Goal: Task Accomplishment & Management: Use online tool/utility

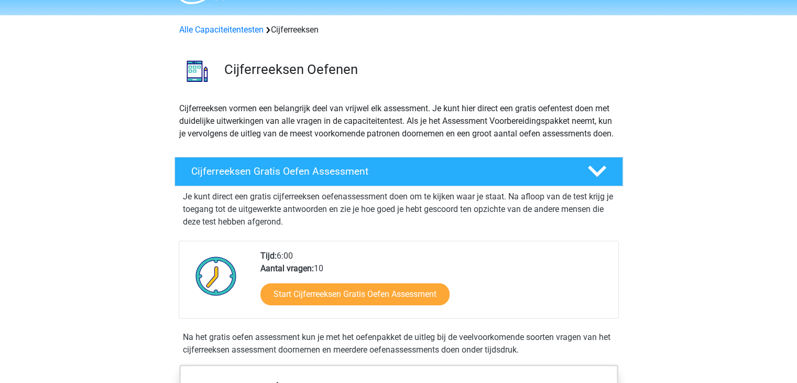
scroll to position [52, 0]
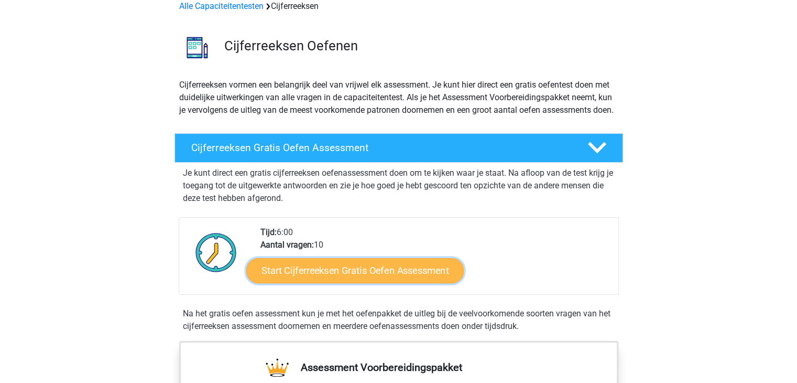
click at [382, 283] on link "Start Cijferreeksen Gratis Oefen Assessment" at bounding box center [355, 269] width 218 height 25
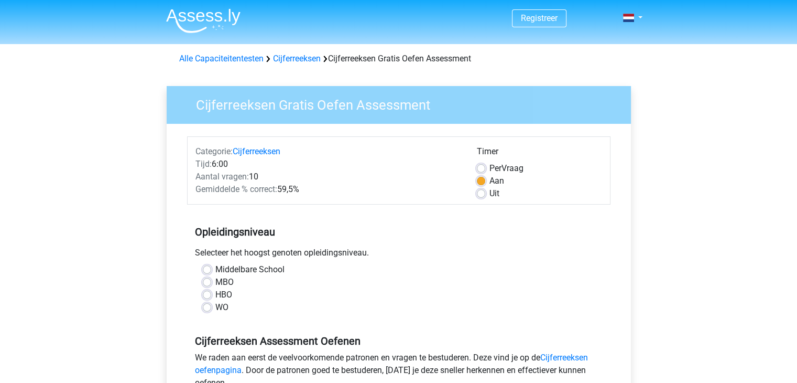
click at [215, 307] on label "WO" at bounding box center [221, 307] width 13 height 13
click at [208, 307] on input "WO" at bounding box center [207, 306] width 8 height 10
radio input "true"
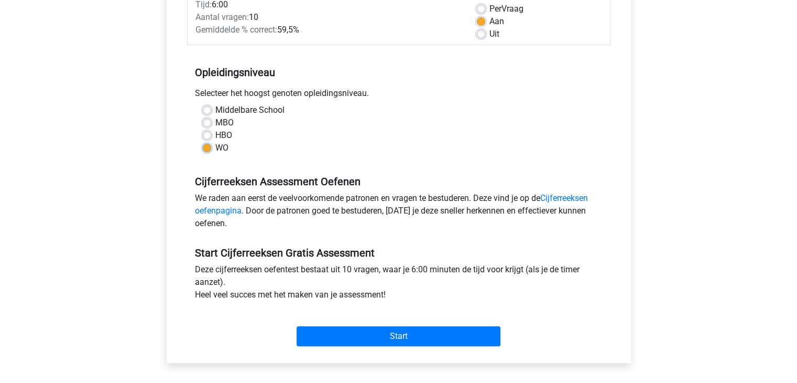
scroll to position [262, 0]
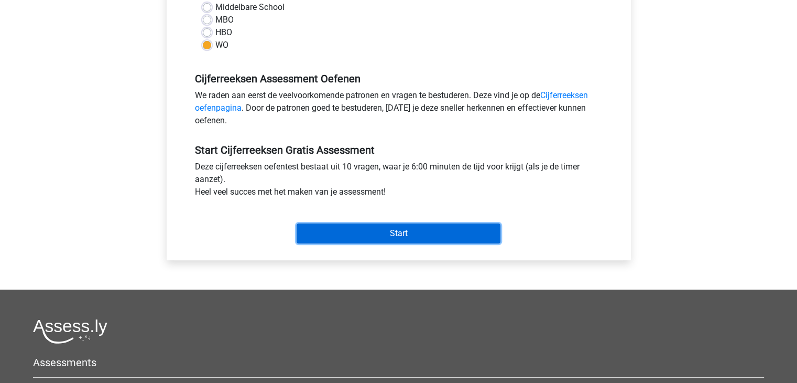
click at [431, 229] on input "Start" at bounding box center [399, 233] width 204 height 20
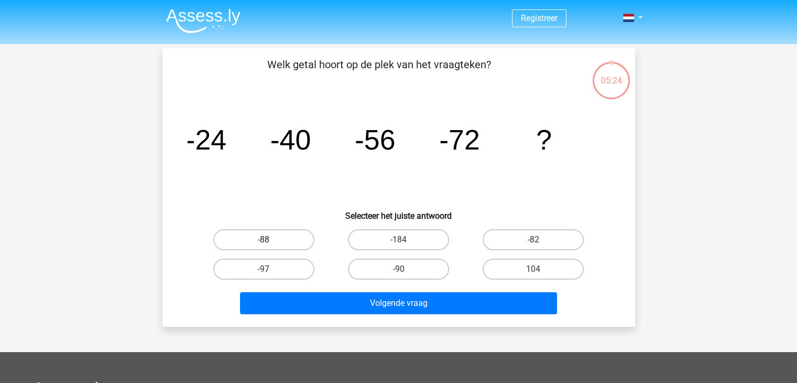
click at [277, 237] on label "-88" at bounding box center [263, 239] width 101 height 21
click at [270, 240] on input "-88" at bounding box center [267, 243] width 7 height 7
radio input "true"
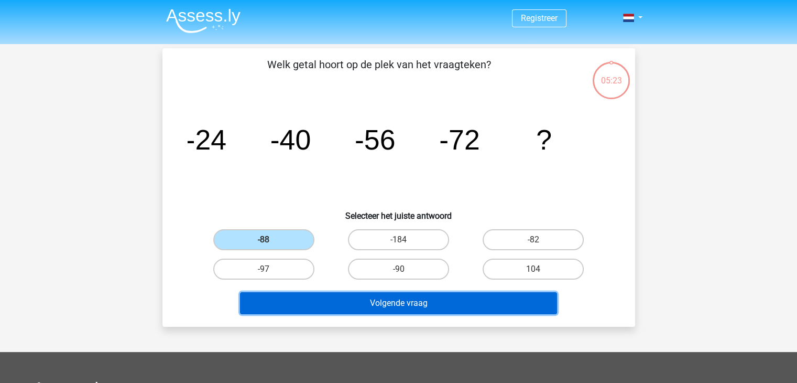
click at [362, 302] on button "Volgende vraag" at bounding box center [398, 303] width 317 height 22
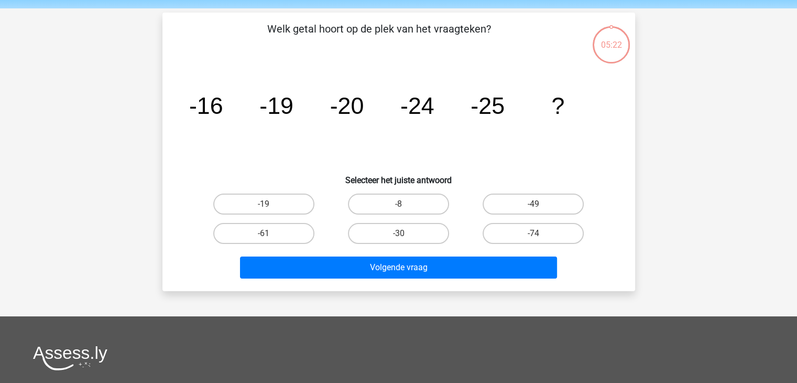
scroll to position [48, 0]
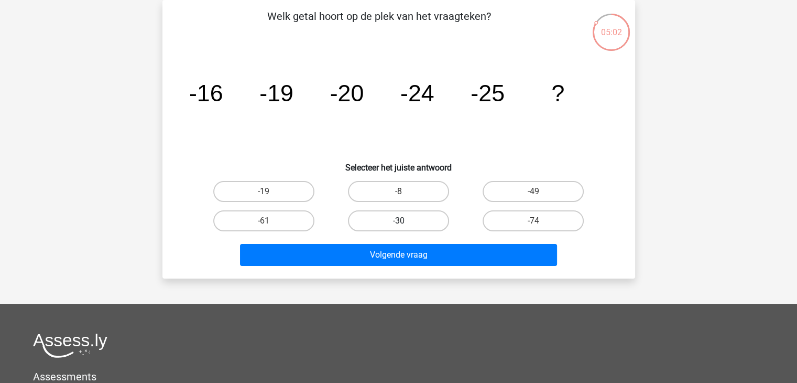
click at [391, 221] on label "-30" at bounding box center [398, 220] width 101 height 21
click at [398, 221] on input "-30" at bounding box center [401, 224] width 7 height 7
radio input "true"
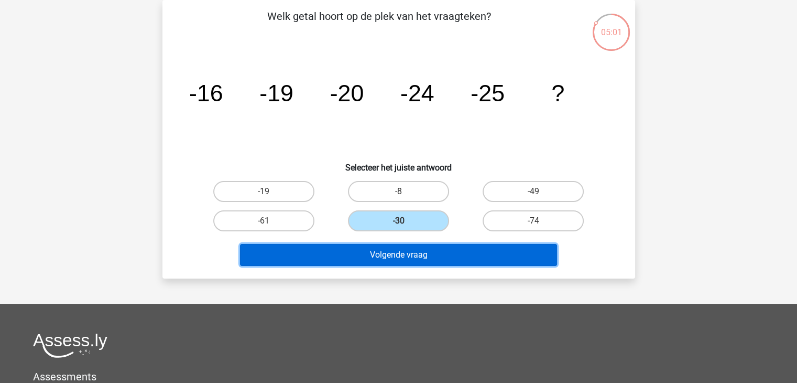
click at [385, 252] on button "Volgende vraag" at bounding box center [398, 255] width 317 height 22
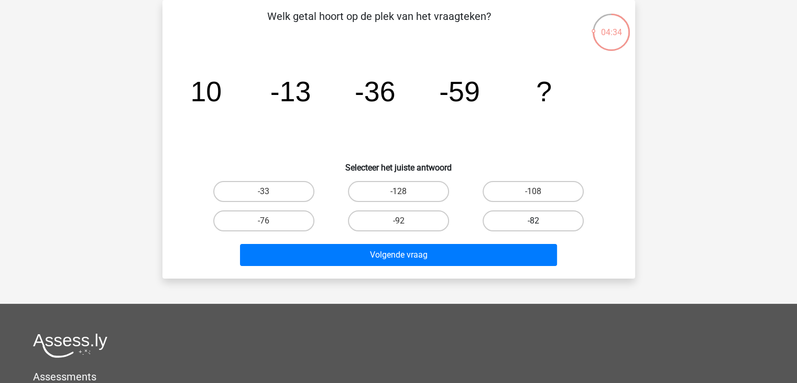
click at [549, 223] on label "-82" at bounding box center [533, 220] width 101 height 21
click at [540, 223] on input "-82" at bounding box center [537, 224] width 7 height 7
radio input "true"
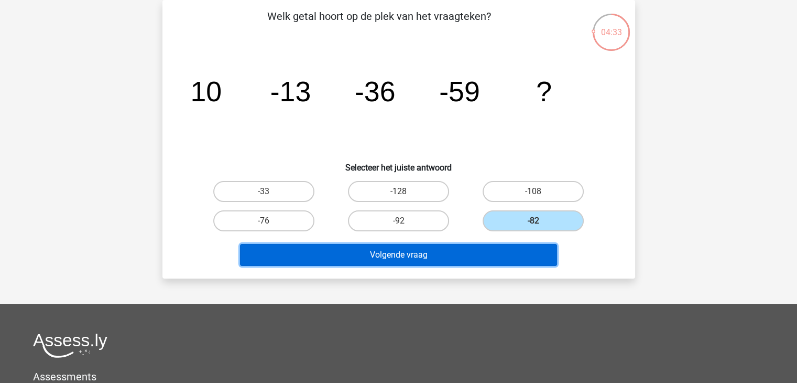
click at [441, 250] on button "Volgende vraag" at bounding box center [398, 255] width 317 height 22
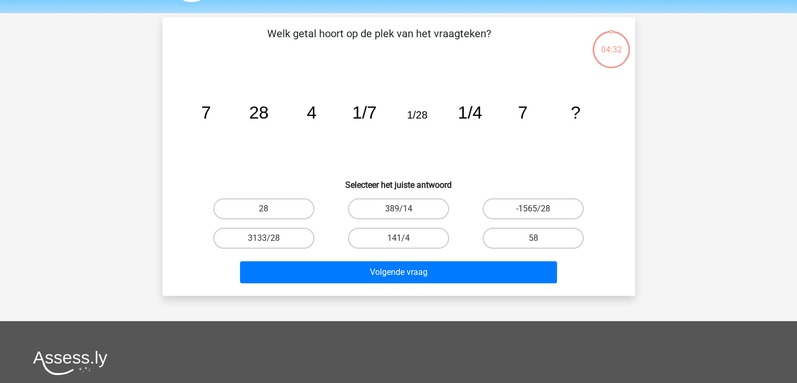
scroll to position [0, 0]
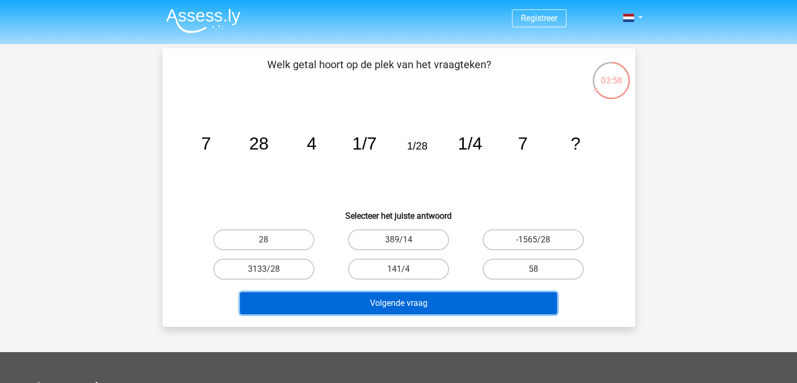
click at [464, 303] on button "Volgende vraag" at bounding box center [398, 303] width 317 height 22
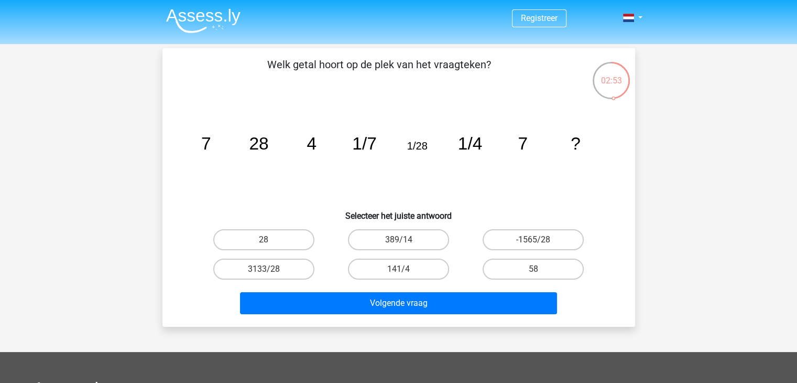
click at [605, 251] on div "28 389/14 -1565/28 3133/28 141/4" at bounding box center [398, 254] width 439 height 59
click at [255, 237] on label "28" at bounding box center [263, 239] width 101 height 21
click at [264, 240] on input "28" at bounding box center [267, 243] width 7 height 7
radio input "true"
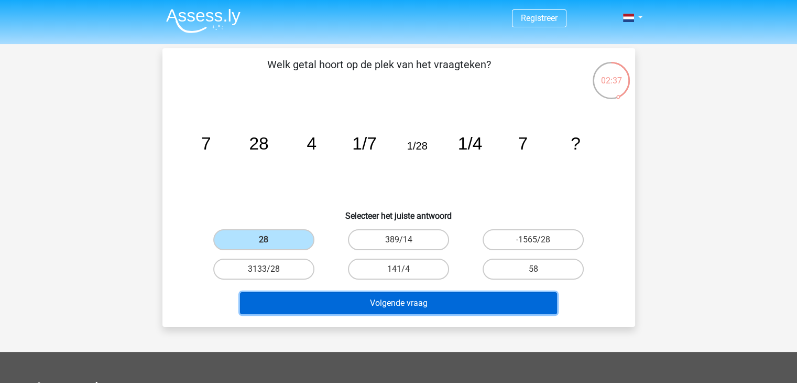
click at [387, 306] on button "Volgende vraag" at bounding box center [398, 303] width 317 height 22
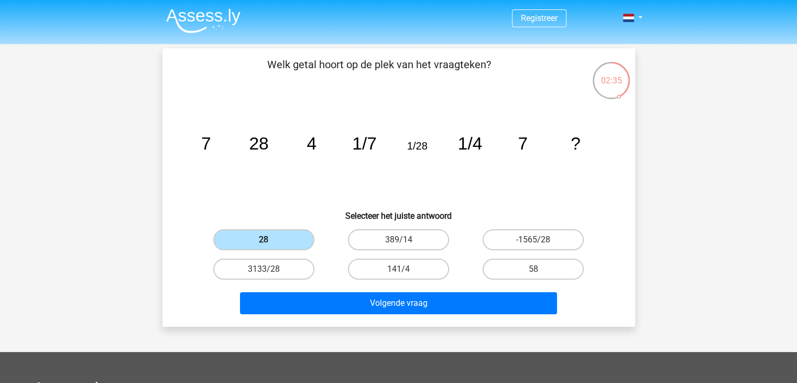
click at [281, 239] on label "28" at bounding box center [263, 239] width 101 height 21
click at [270, 240] on input "28" at bounding box center [267, 243] width 7 height 7
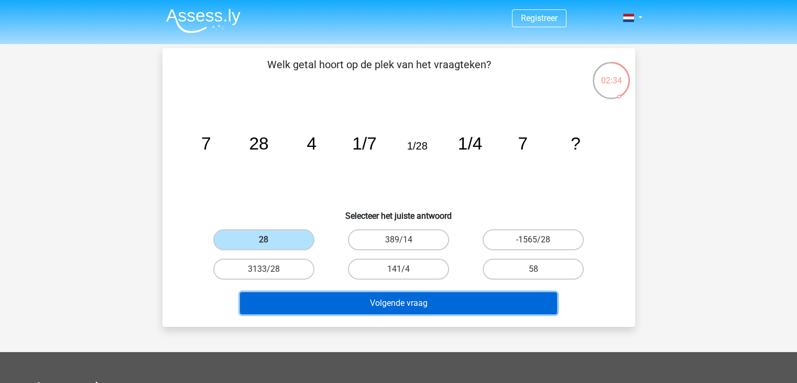
click at [346, 304] on button "Volgende vraag" at bounding box center [398, 303] width 317 height 22
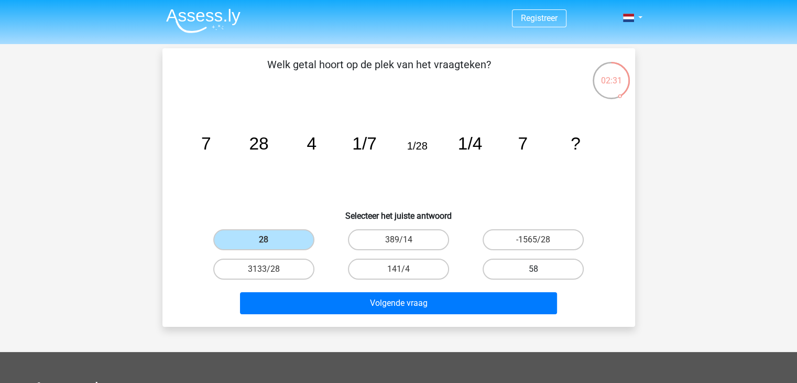
click at [516, 275] on label "58" at bounding box center [533, 268] width 101 height 21
click at [534, 275] on input "58" at bounding box center [537, 272] width 7 height 7
radio input "true"
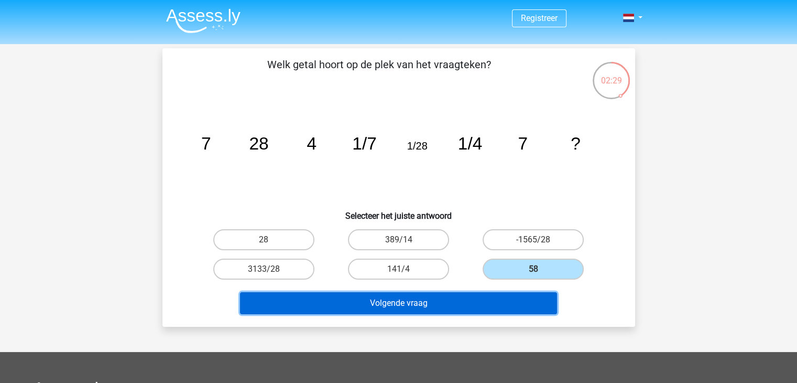
click at [438, 302] on button "Volgende vraag" at bounding box center [398, 303] width 317 height 22
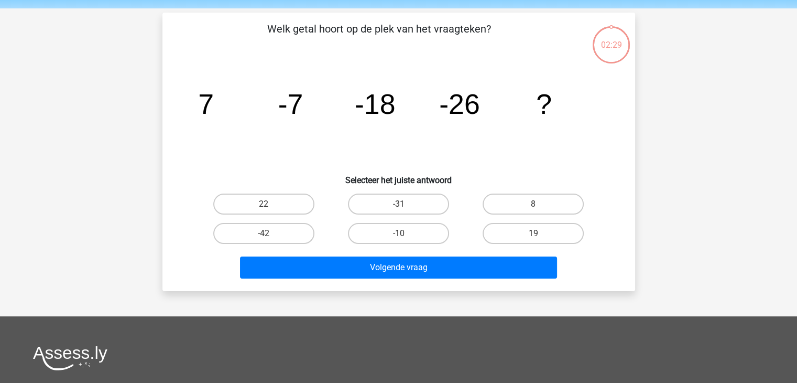
scroll to position [48, 0]
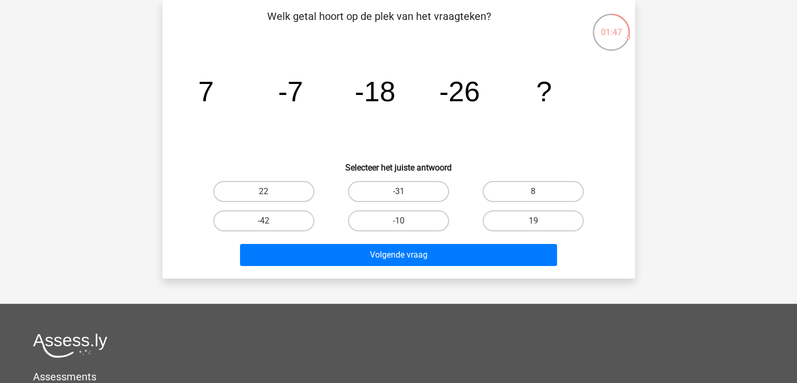
click at [401, 196] on input "-31" at bounding box center [401, 194] width 7 height 7
radio input "true"
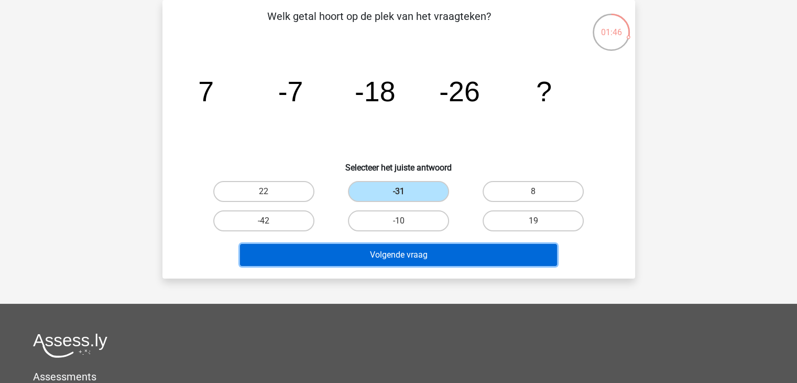
click at [406, 256] on button "Volgende vraag" at bounding box center [398, 255] width 317 height 22
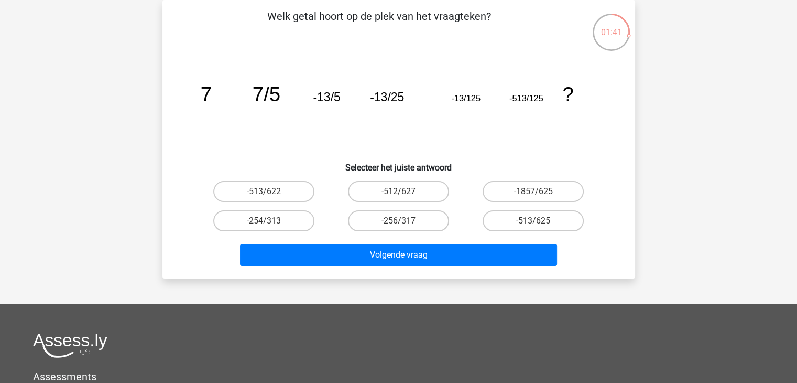
click at [402, 224] on input "-256/317" at bounding box center [401, 224] width 7 height 7
radio input "true"
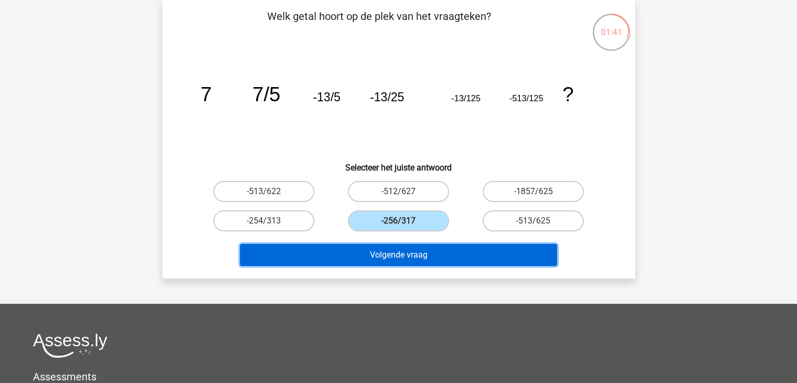
click at [411, 260] on button "Volgende vraag" at bounding box center [398, 255] width 317 height 22
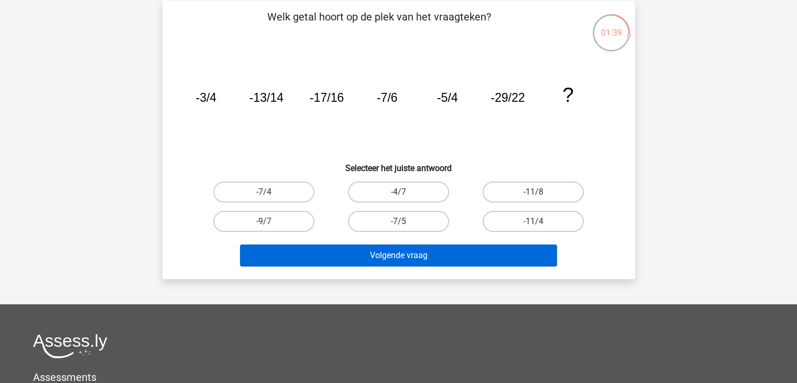
scroll to position [0, 0]
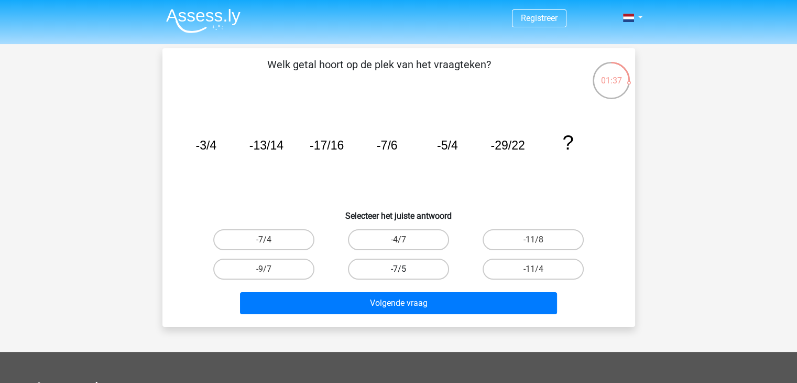
click at [424, 269] on label "-7/5" at bounding box center [398, 268] width 101 height 21
click at [405, 269] on input "-7/5" at bounding box center [401, 272] width 7 height 7
radio input "true"
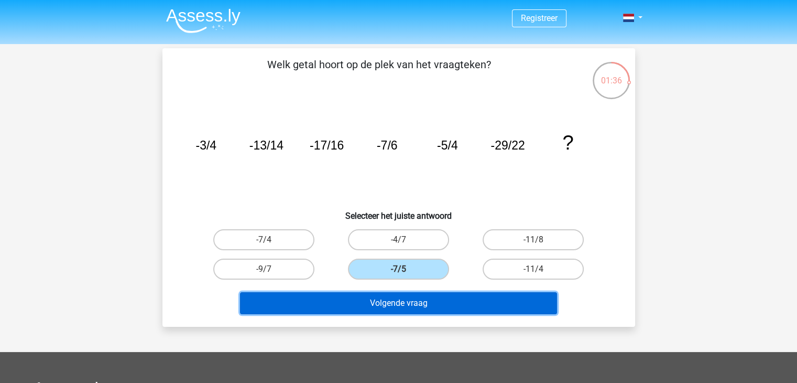
click at [425, 309] on button "Volgende vraag" at bounding box center [398, 303] width 317 height 22
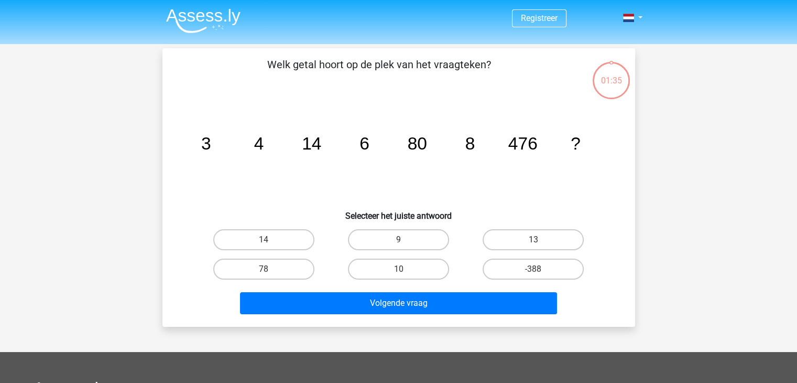
scroll to position [48, 0]
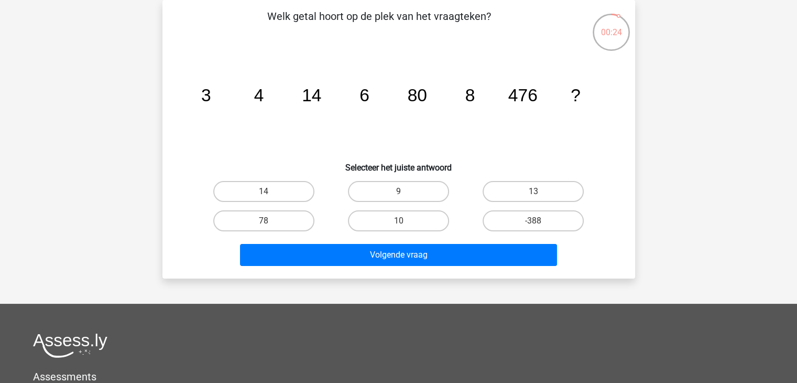
click at [265, 221] on input "78" at bounding box center [267, 224] width 7 height 7
radio input "true"
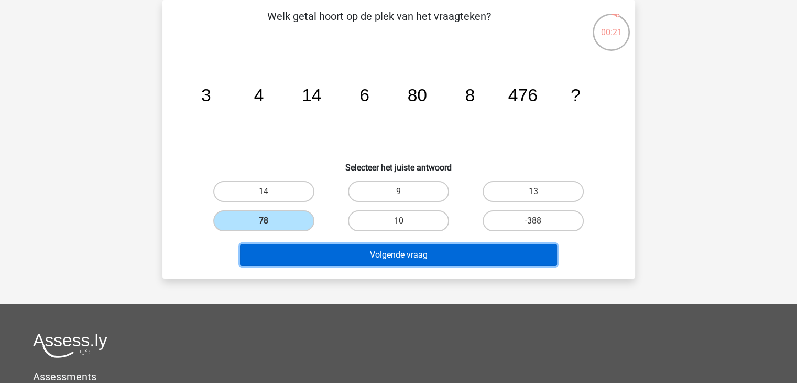
click at [343, 261] on button "Volgende vraag" at bounding box center [398, 255] width 317 height 22
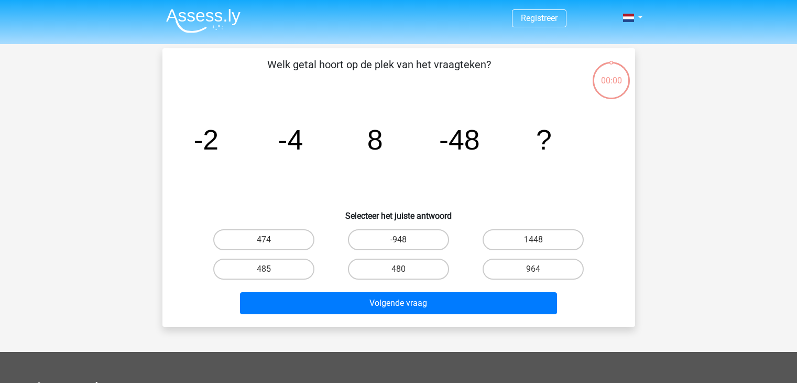
scroll to position [48, 0]
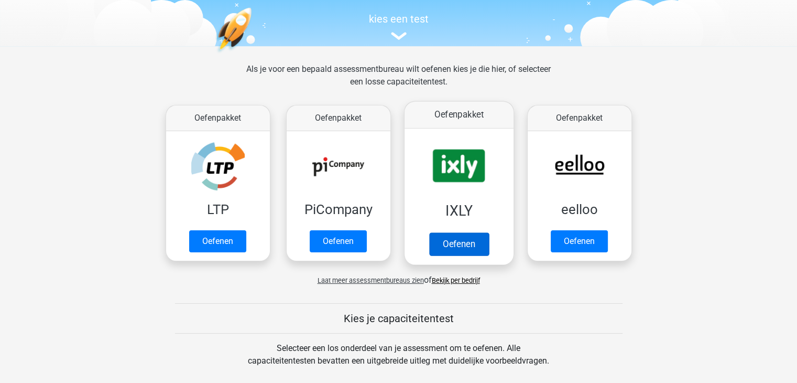
scroll to position [105, 0]
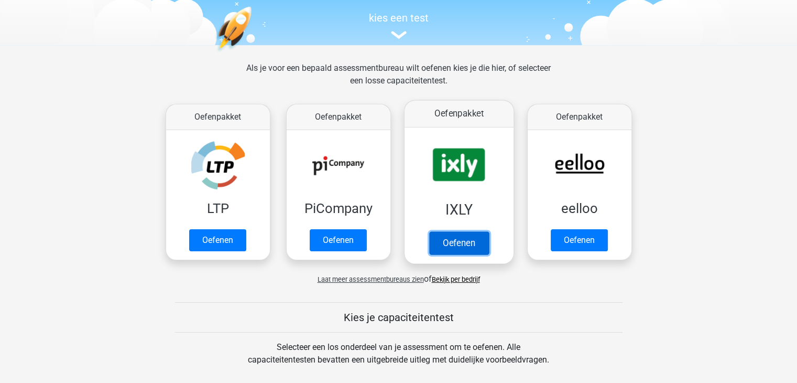
click at [466, 250] on link "Oefenen" at bounding box center [459, 242] width 60 height 23
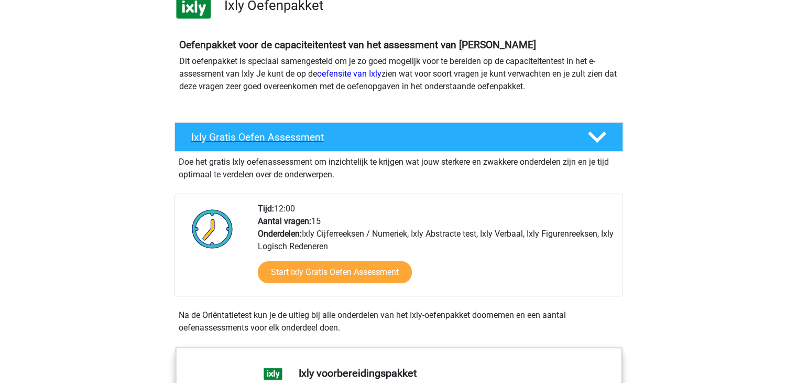
scroll to position [105, 0]
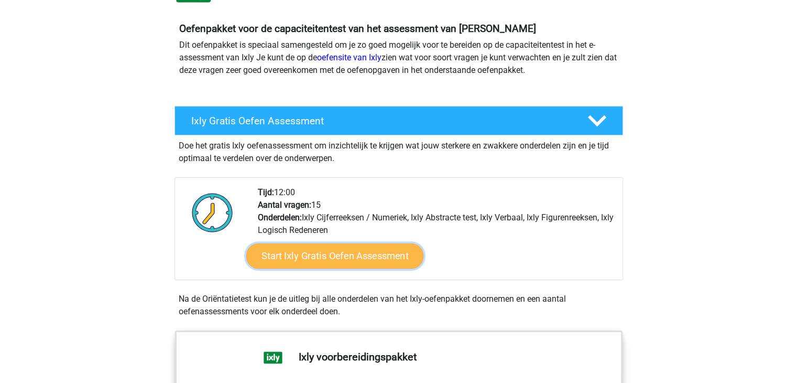
click at [353, 249] on link "Start Ixly Gratis Oefen Assessment" at bounding box center [334, 255] width 177 height 25
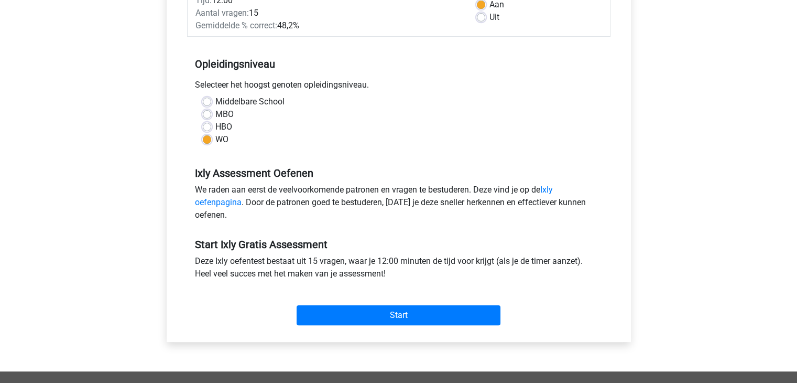
scroll to position [210, 0]
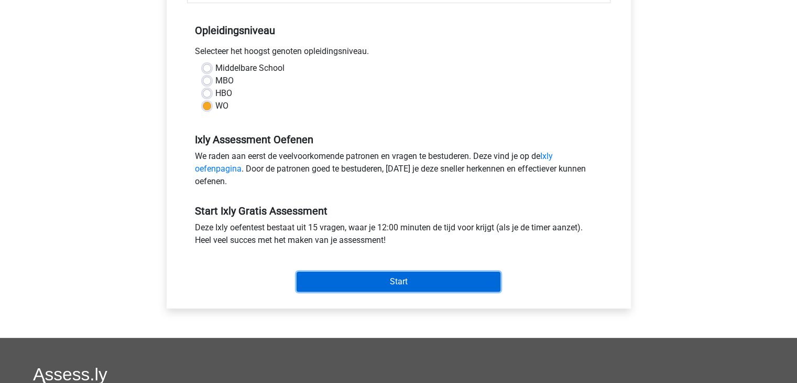
click at [398, 277] on input "Start" at bounding box center [399, 282] width 204 height 20
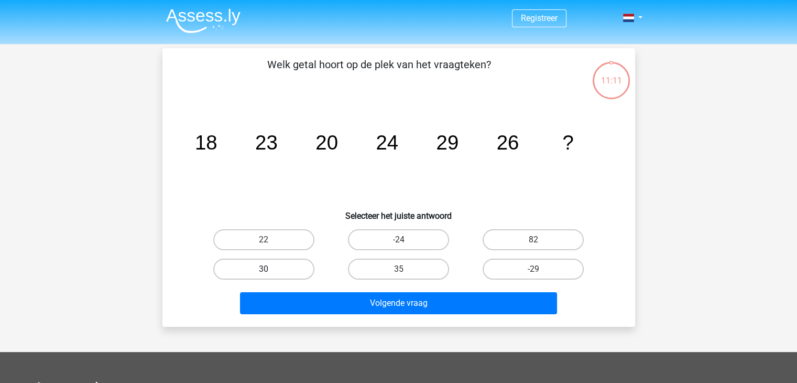
click at [266, 267] on label "30" at bounding box center [263, 268] width 101 height 21
click at [266, 269] on input "30" at bounding box center [267, 272] width 7 height 7
radio input "true"
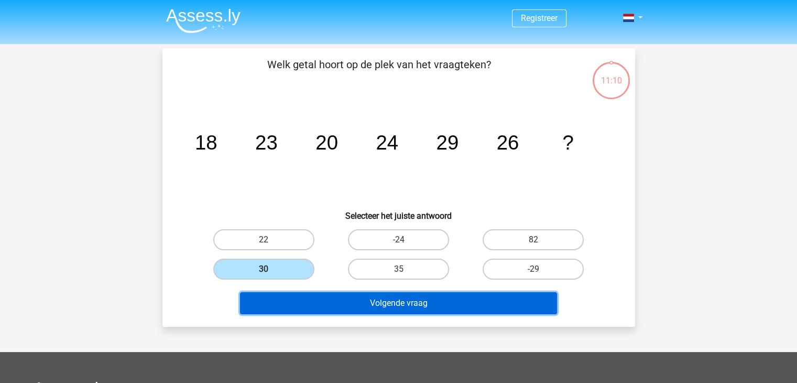
click at [390, 305] on button "Volgende vraag" at bounding box center [398, 303] width 317 height 22
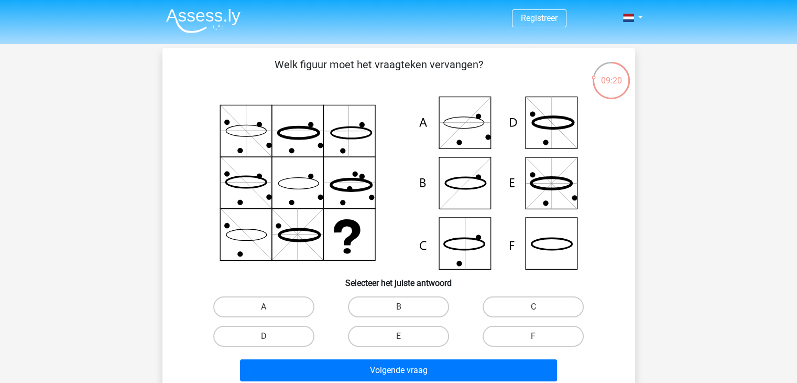
click at [478, 189] on icon at bounding box center [399, 182] width 423 height 173
click at [467, 189] on icon at bounding box center [399, 182] width 423 height 173
click at [461, 240] on icon at bounding box center [399, 182] width 423 height 173
click at [525, 309] on label "C" at bounding box center [533, 306] width 101 height 21
click at [534, 309] on input "C" at bounding box center [537, 310] width 7 height 7
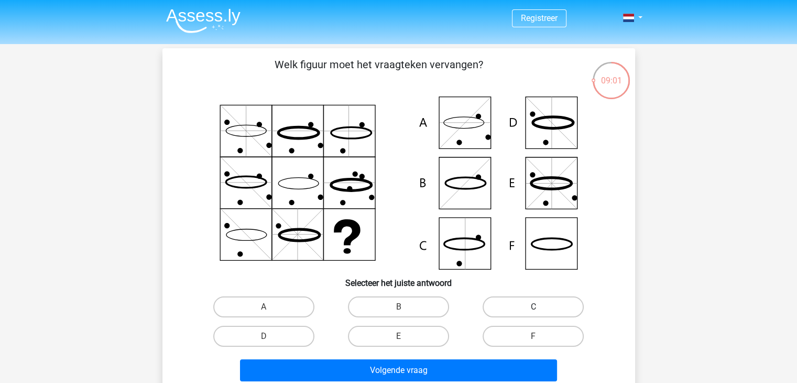
radio input "true"
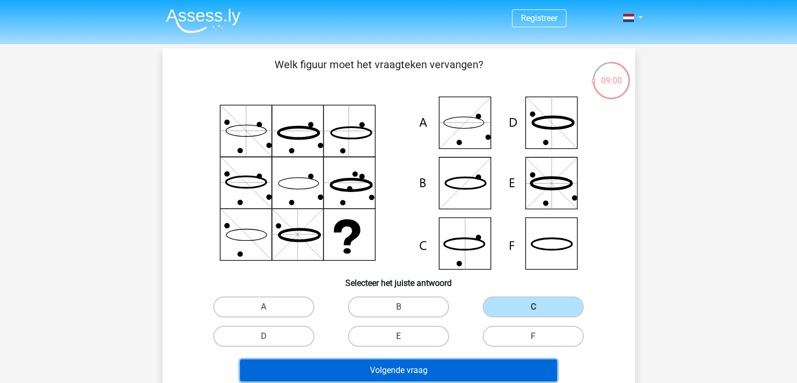
click at [442, 369] on button "Volgende vraag" at bounding box center [398, 370] width 317 height 22
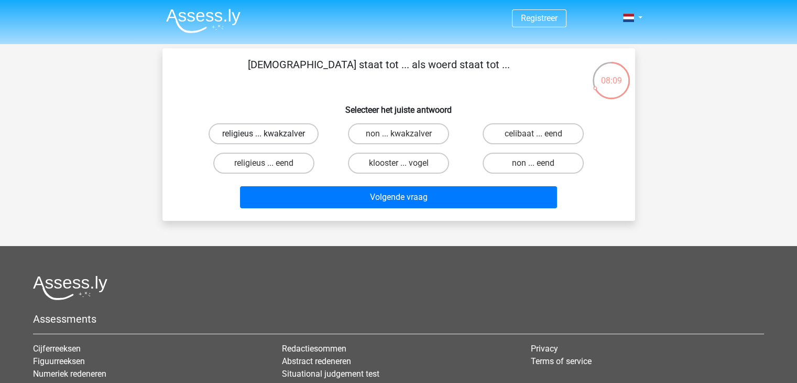
click at [291, 135] on label "religieus ... kwakzalver" at bounding box center [264, 133] width 110 height 21
click at [270, 135] on input "religieus ... kwakzalver" at bounding box center [267, 137] width 7 height 7
radio input "true"
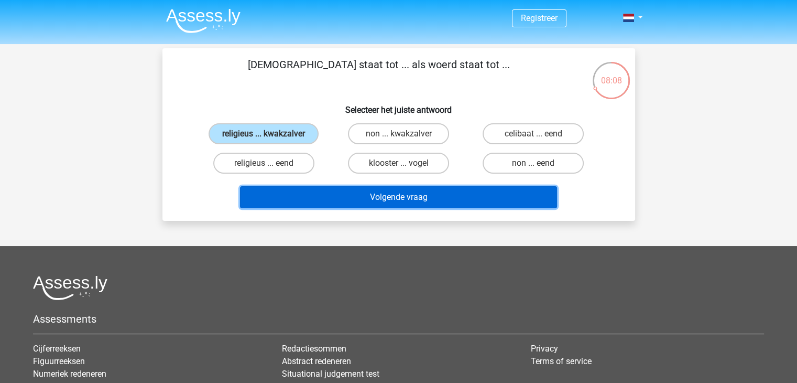
click at [417, 205] on button "Volgende vraag" at bounding box center [398, 197] width 317 height 22
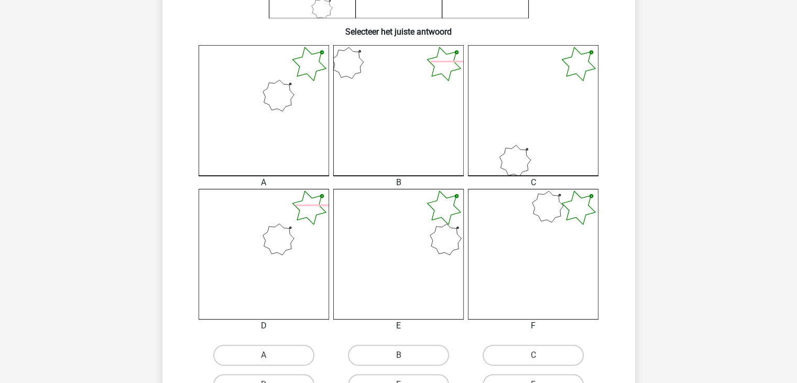
scroll to position [258, 0]
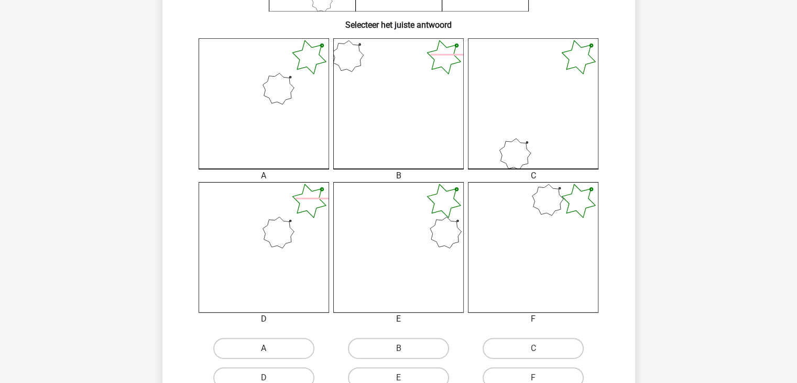
click at [270, 349] on label "A" at bounding box center [263, 348] width 101 height 21
click at [270, 349] on input "A" at bounding box center [267, 351] width 7 height 7
radio input "true"
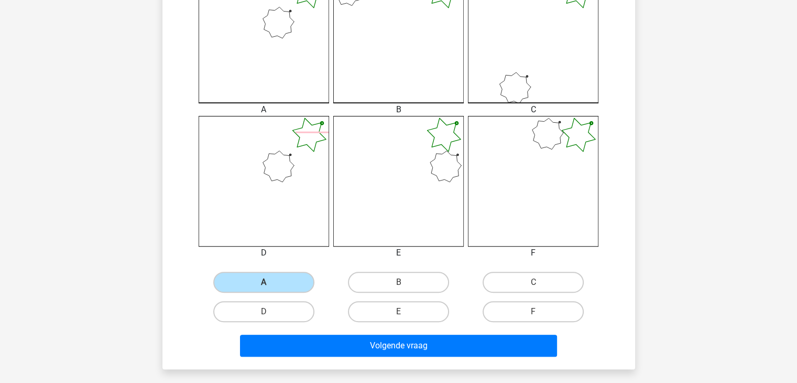
scroll to position [468, 0]
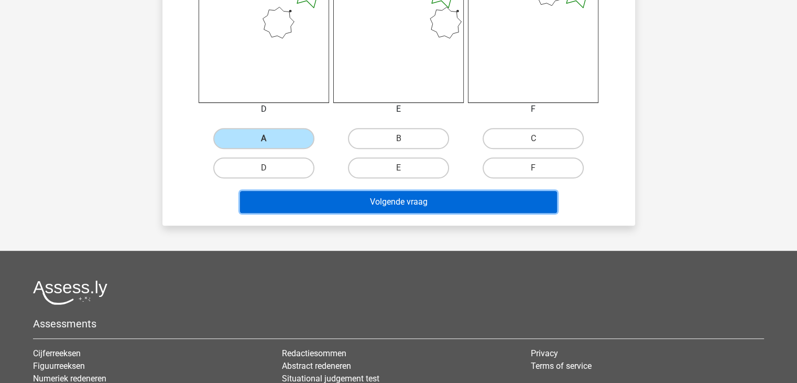
click at [429, 203] on button "Volgende vraag" at bounding box center [398, 202] width 317 height 22
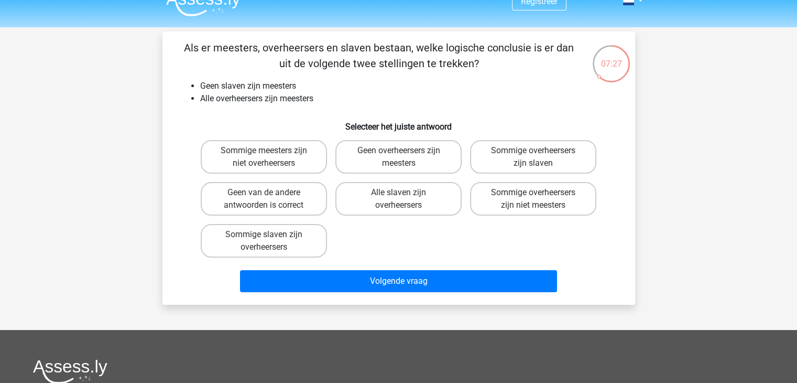
scroll to position [0, 0]
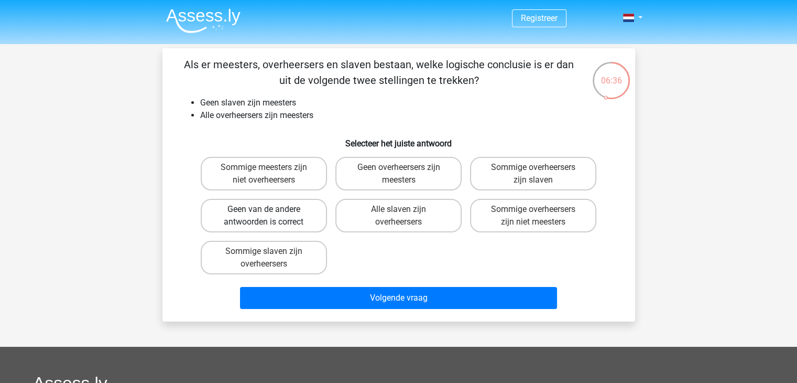
click at [282, 219] on label "Geen van de andere antwoorden is correct" at bounding box center [264, 216] width 126 height 34
click at [270, 216] on input "Geen van de andere antwoorden is correct" at bounding box center [267, 212] width 7 height 7
radio input "true"
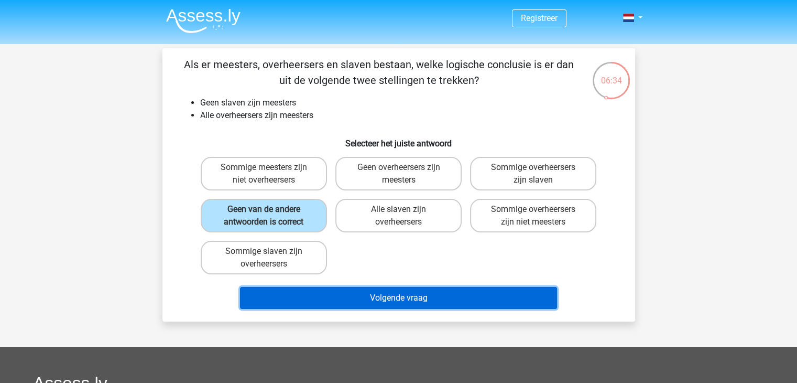
click at [334, 291] on button "Volgende vraag" at bounding box center [398, 298] width 317 height 22
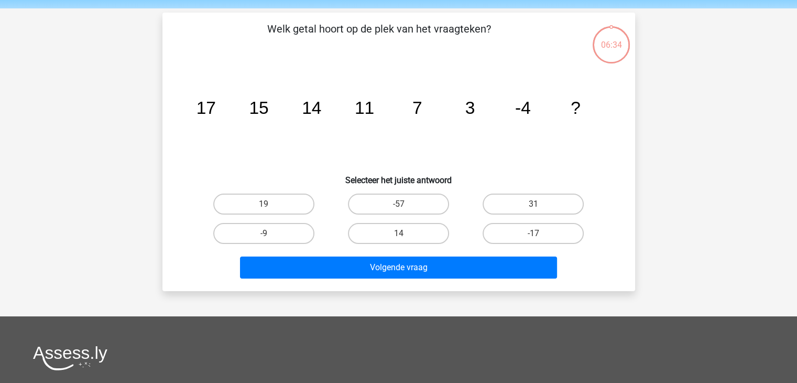
scroll to position [48, 0]
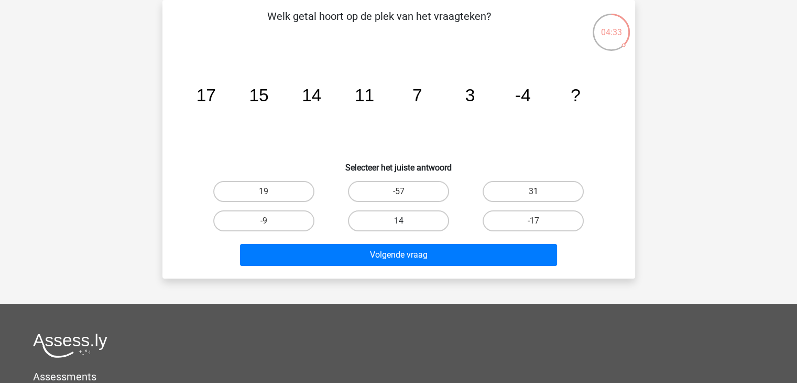
click at [394, 219] on label "14" at bounding box center [398, 220] width 101 height 21
click at [398, 221] on input "14" at bounding box center [401, 224] width 7 height 7
radio input "true"
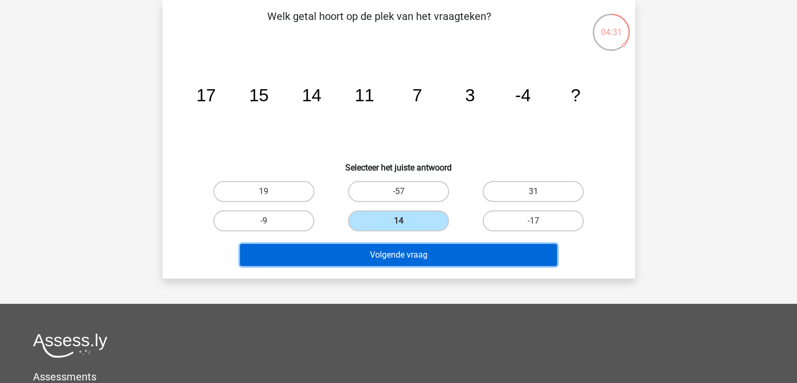
click at [388, 245] on button "Volgende vraag" at bounding box center [398, 255] width 317 height 22
